Goal: Find specific page/section

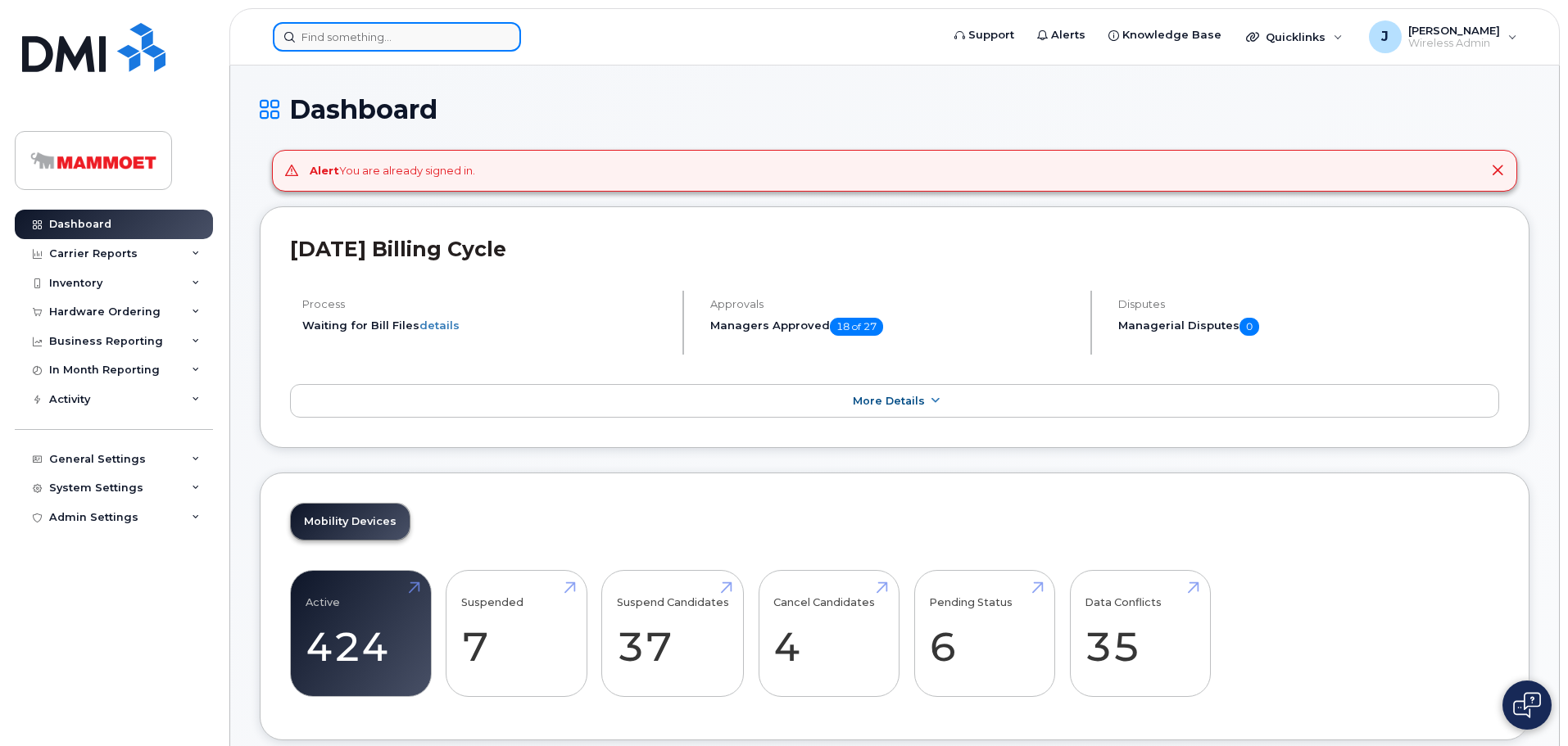
click at [307, 40] on input at bounding box center [397, 36] width 249 height 30
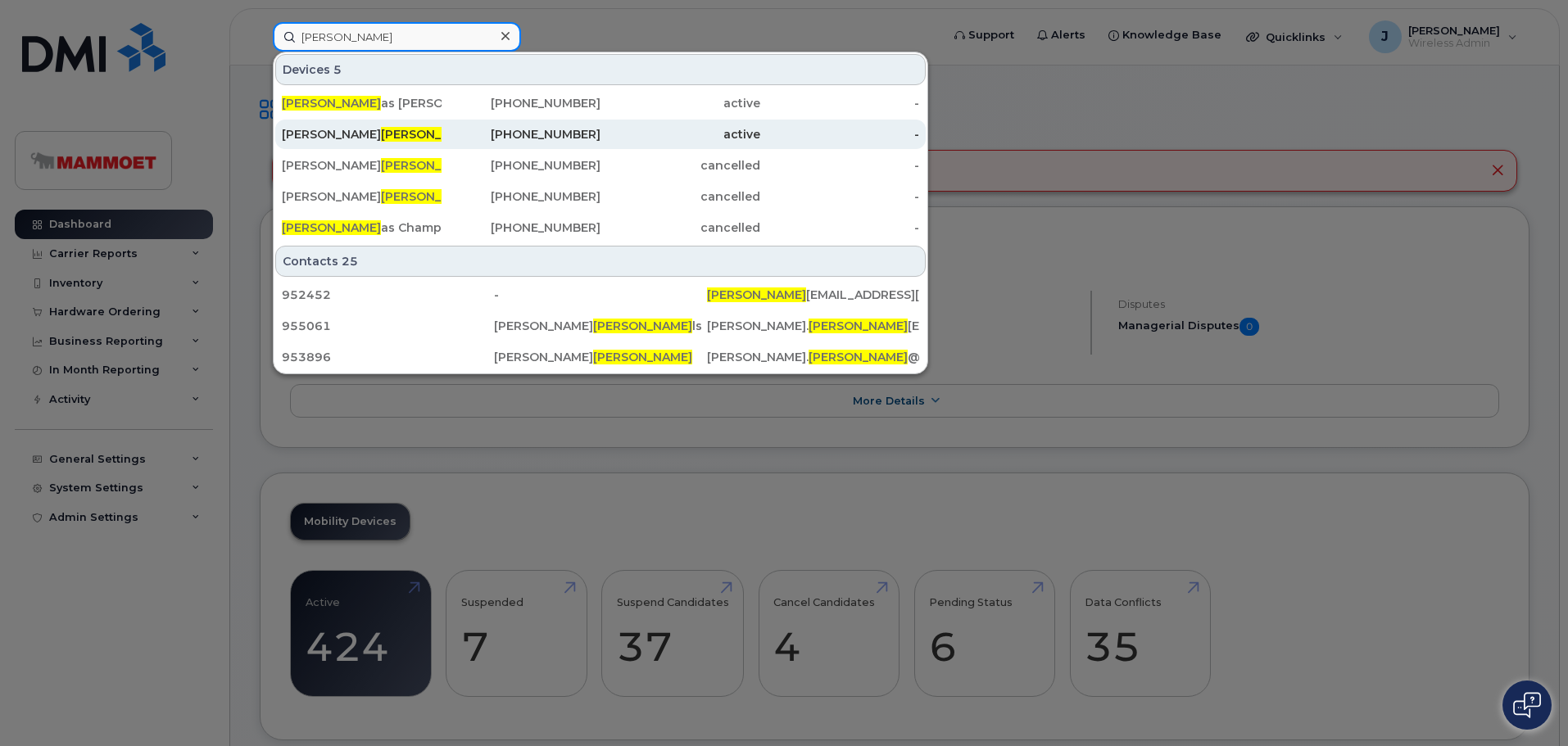
type input "nichol"
click at [335, 127] on div "Christopher Nichol" at bounding box center [362, 135] width 160 height 16
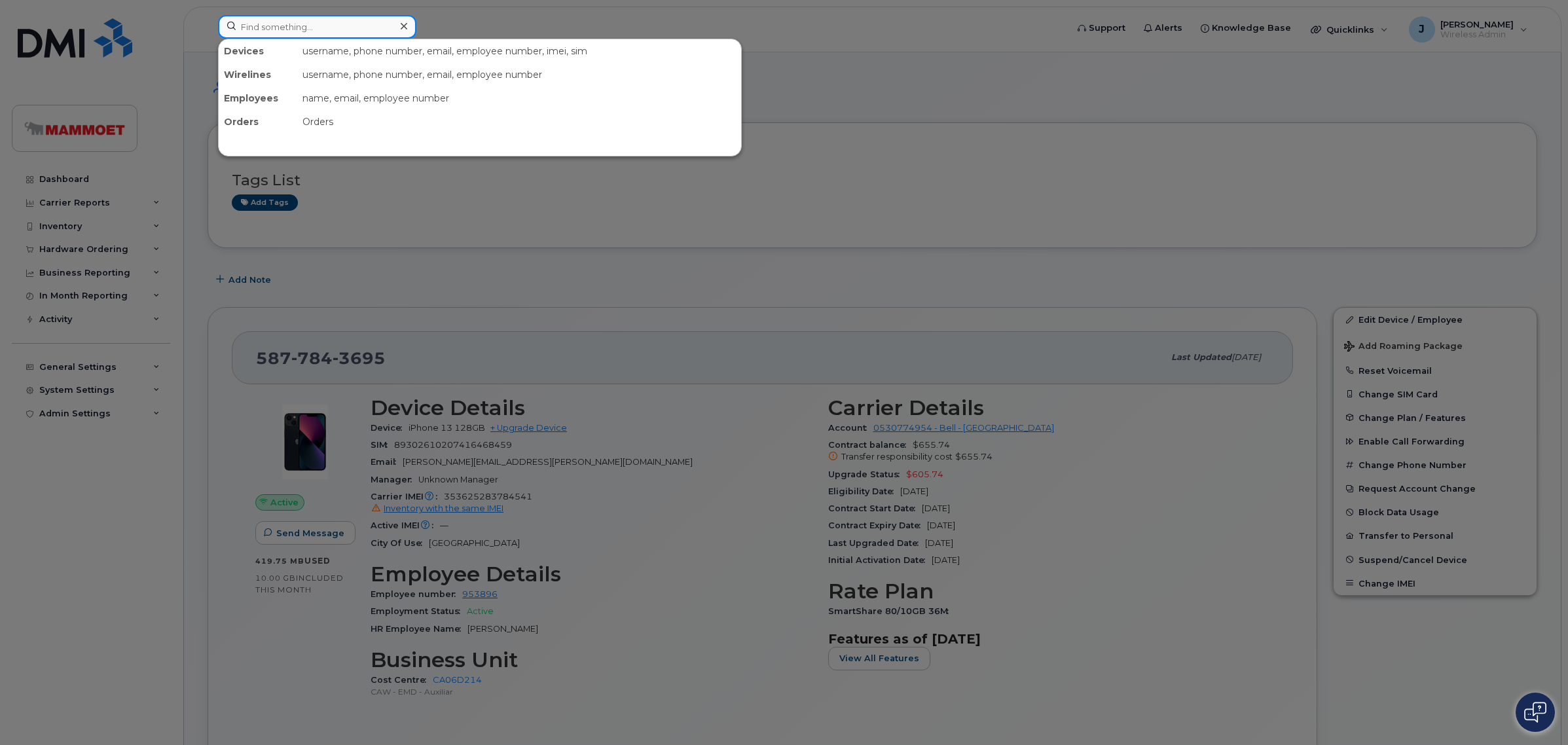
click at [329, 26] on input at bounding box center [317, 27] width 199 height 24
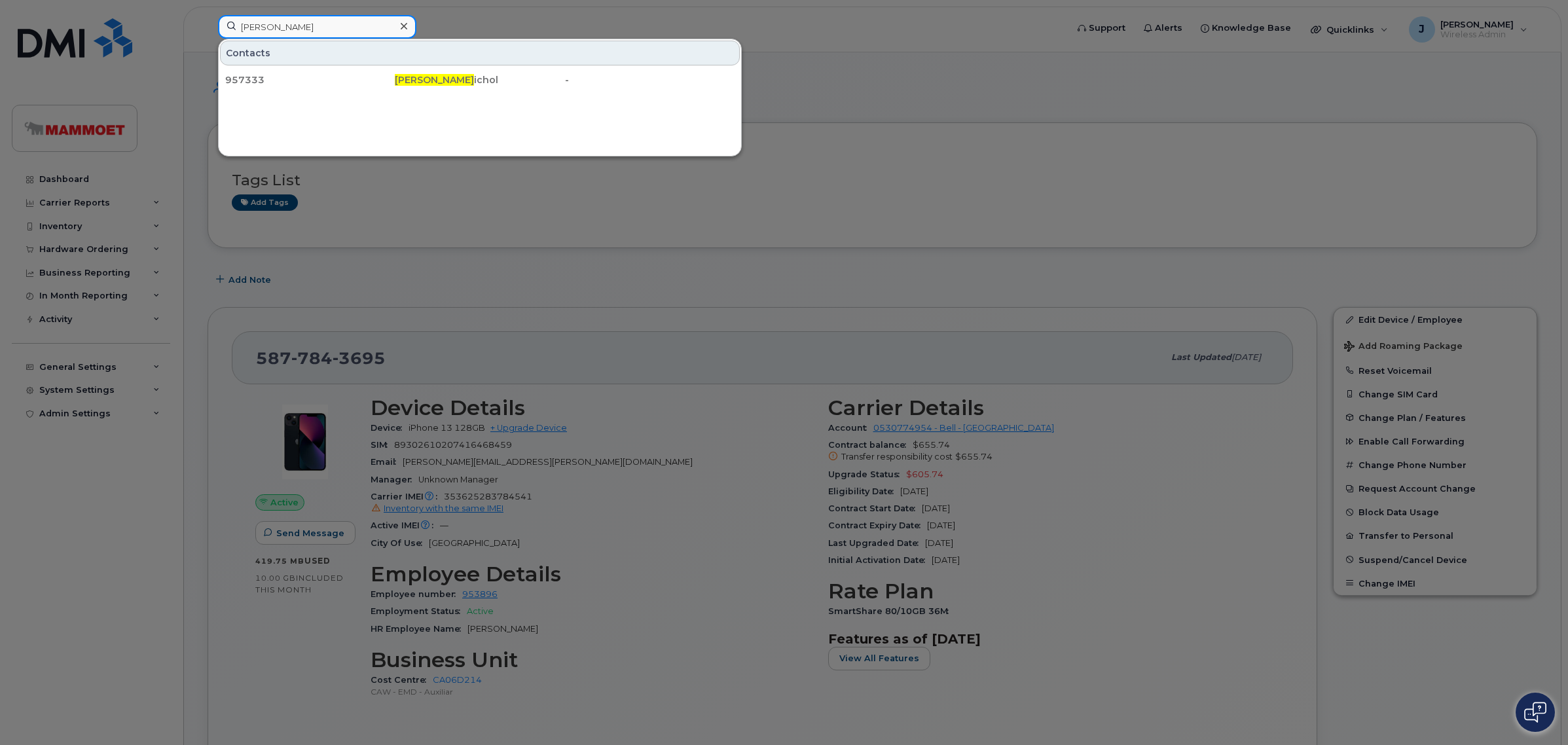
type input "Cody N"
click at [77, 175] on div at bounding box center [784, 372] width 1568 height 745
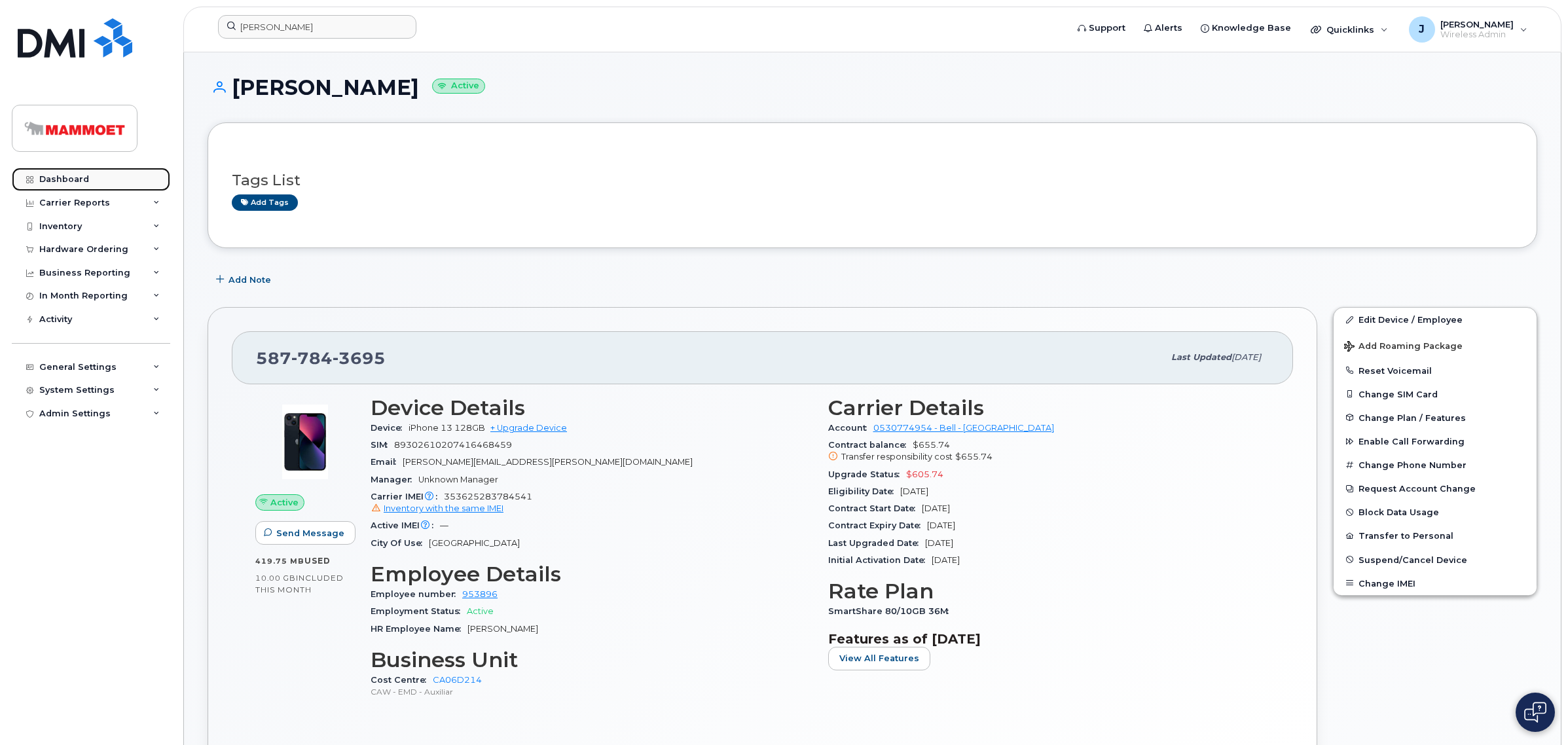
click at [79, 175] on div "Dashboard" at bounding box center [64, 179] width 50 height 10
